Goal: Register for event/course

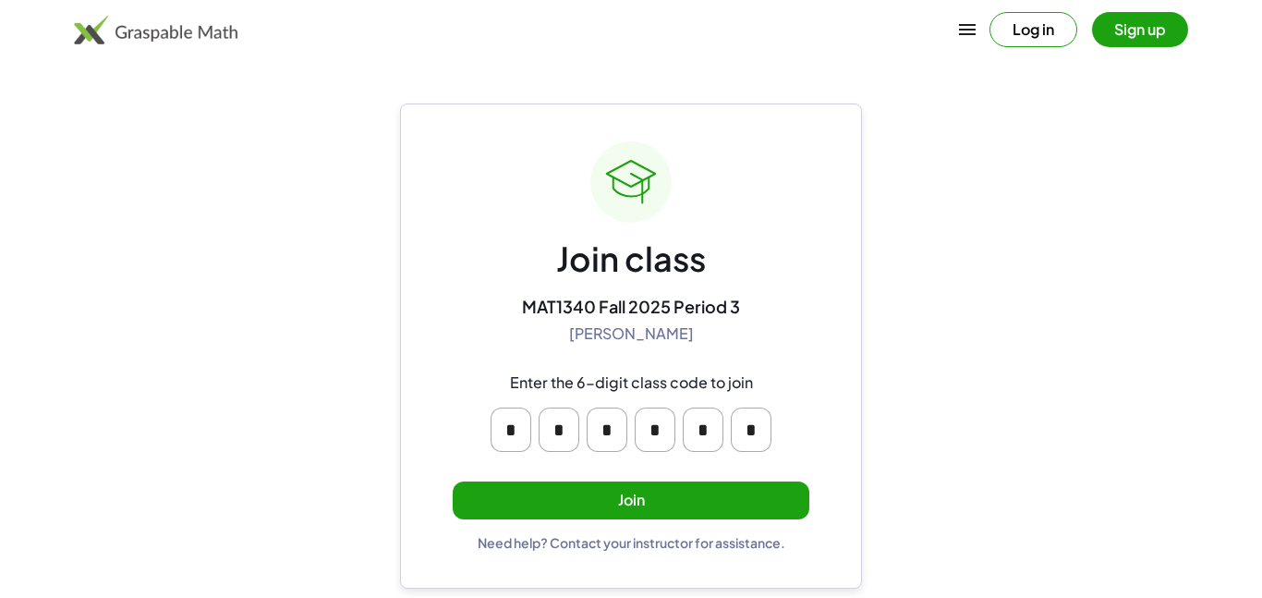
click at [623, 510] on button "Join" at bounding box center [631, 500] width 356 height 38
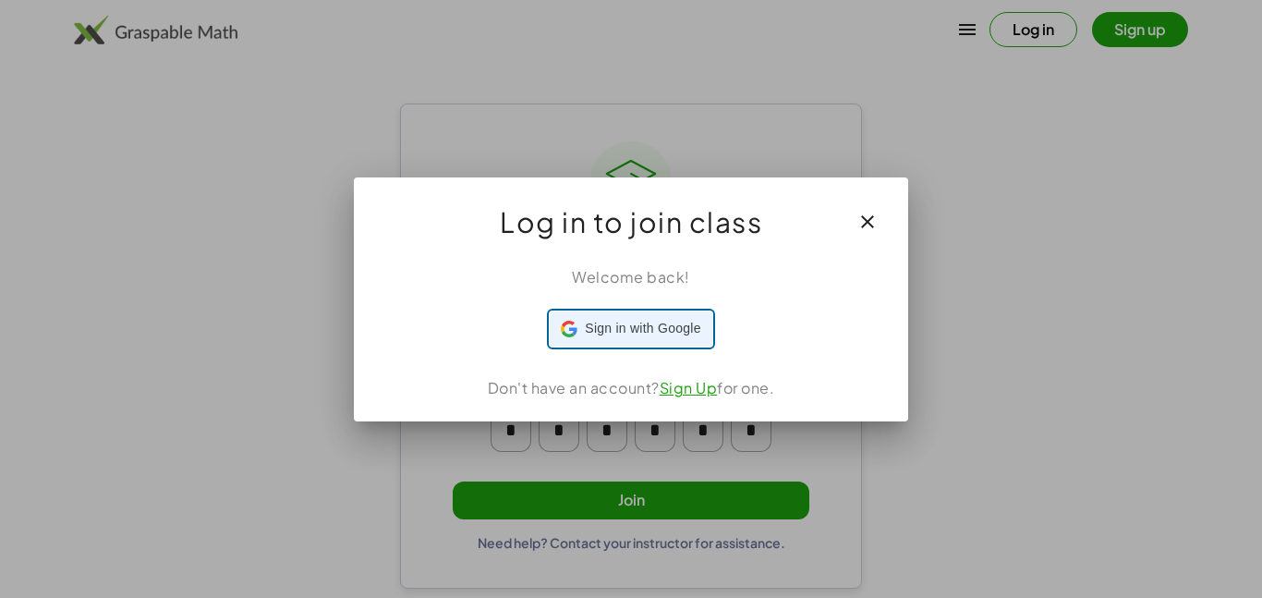
click at [664, 312] on div "Sign in with Google Sign in with Google. Opens in new tab" at bounding box center [630, 328] width 139 height 35
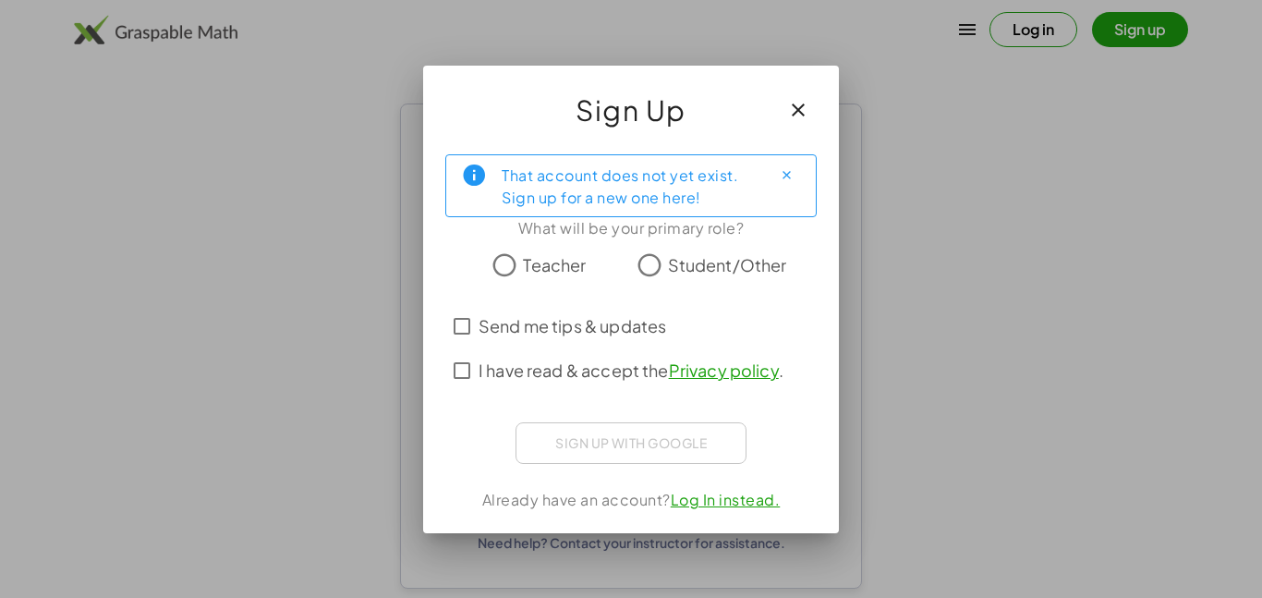
click at [671, 257] on span "Student/Other" at bounding box center [727, 264] width 119 height 25
click at [740, 495] on link "Log In instead." at bounding box center [725, 498] width 110 height 19
click at [454, 359] on div "I have read & accept the Privacy policy ." at bounding box center [630, 370] width 371 height 44
click at [807, 107] on icon "button" at bounding box center [798, 110] width 22 height 22
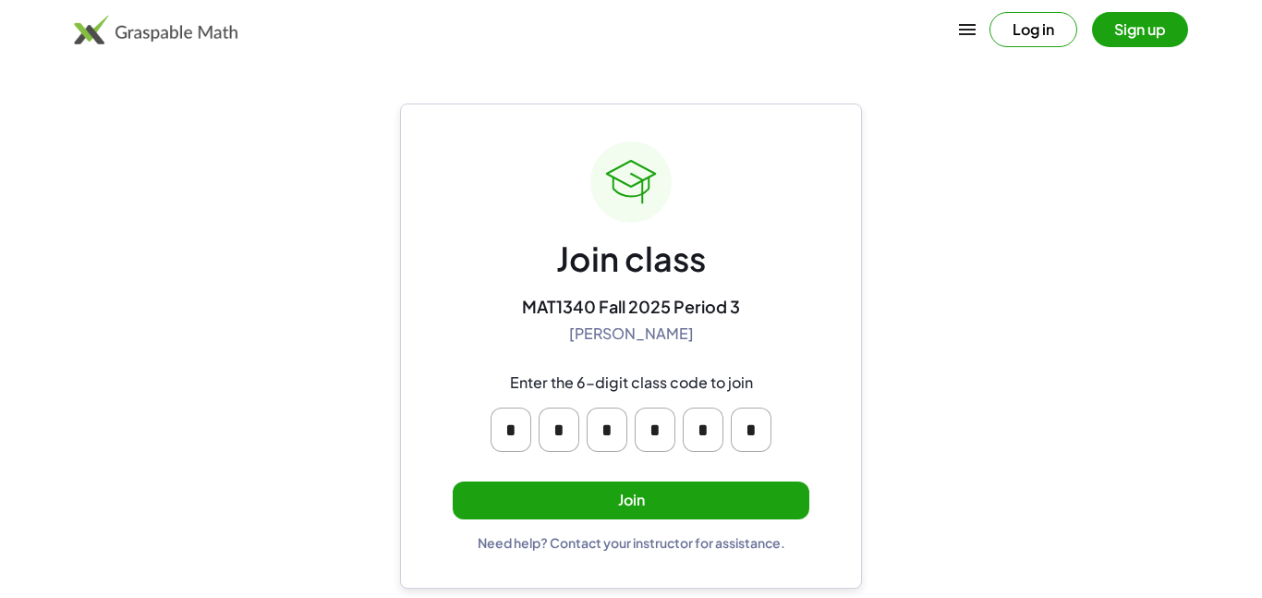
click at [604, 508] on button "Join" at bounding box center [631, 500] width 356 height 38
